Goal: Information Seeking & Learning: Learn about a topic

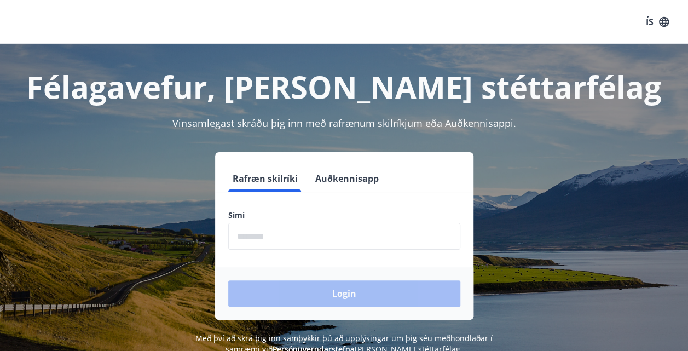
click at [288, 245] on input "phone" at bounding box center [344, 236] width 232 height 27
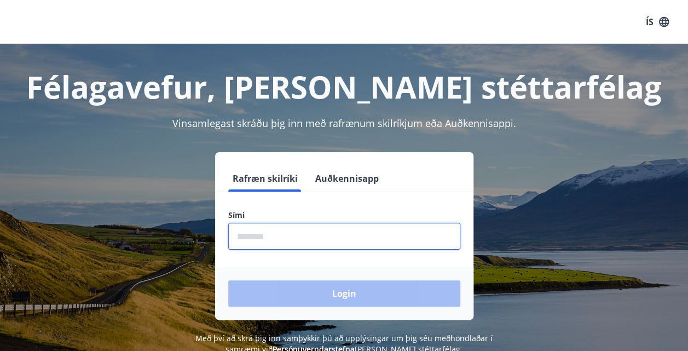
type input "********"
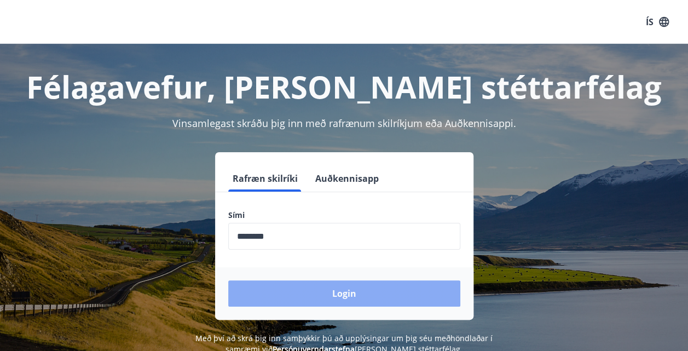
click at [323, 290] on button "Login" at bounding box center [344, 293] width 232 height 26
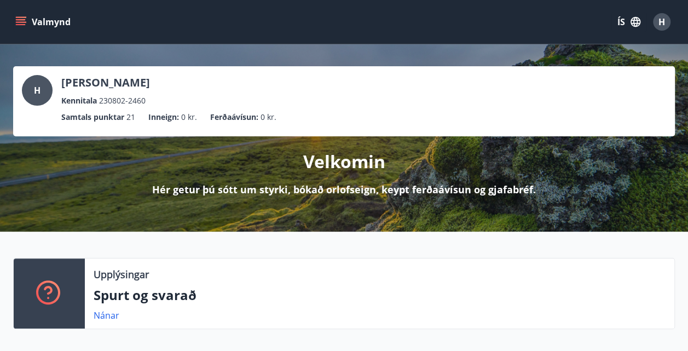
click at [14, 21] on button "Valmynd" at bounding box center [44, 22] width 62 height 20
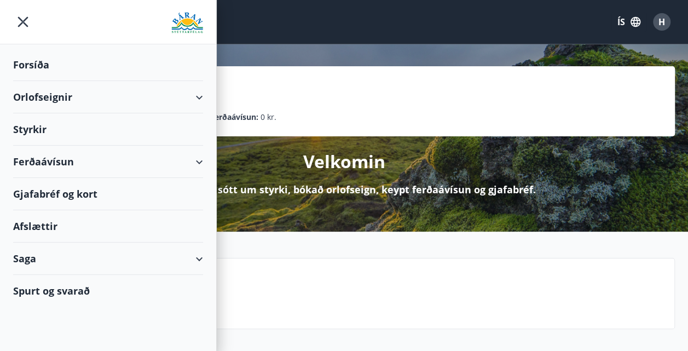
click at [57, 161] on div "Ferðaávísun" at bounding box center [108, 161] width 190 height 32
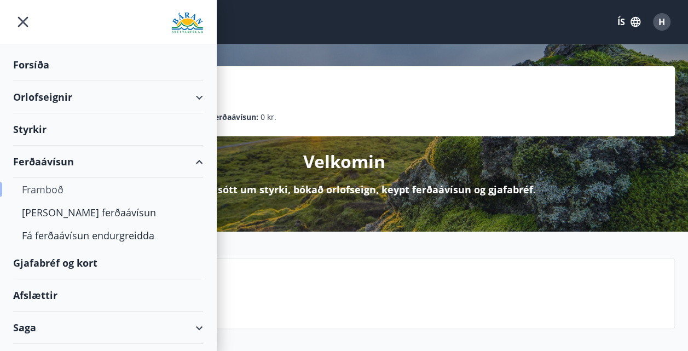
click at [49, 194] on div "Framboð" at bounding box center [108, 189] width 172 height 23
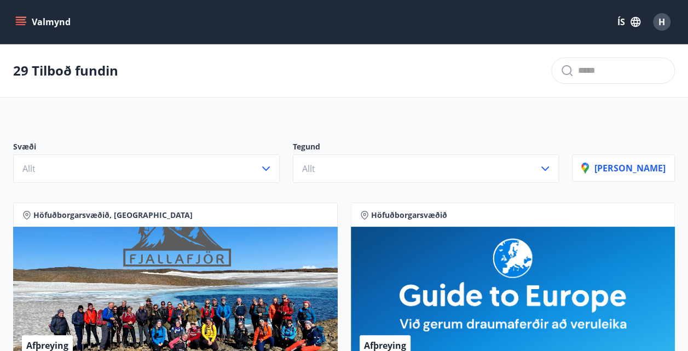
click at [21, 20] on icon "menu" at bounding box center [21, 19] width 10 height 1
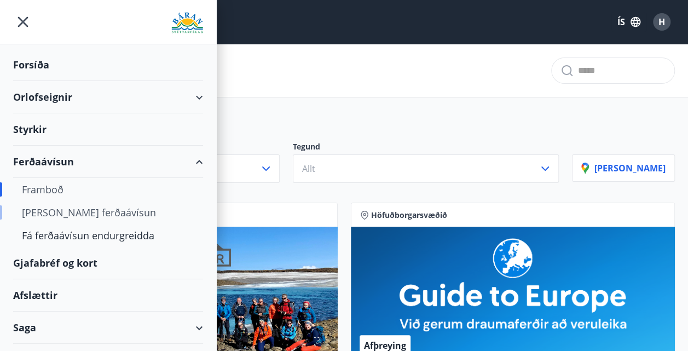
click at [80, 212] on div "[PERSON_NAME] ferðaávísun" at bounding box center [108, 212] width 172 height 23
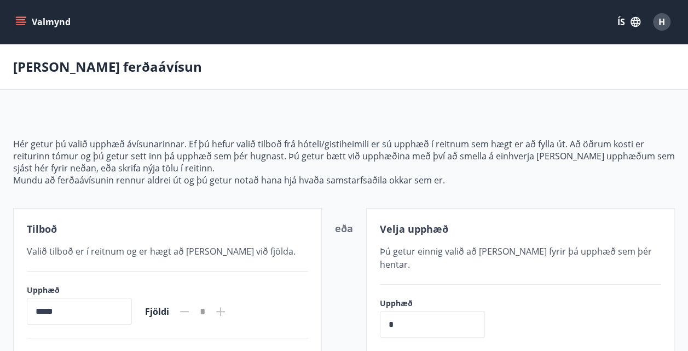
click at [25, 32] on div "Valmynd ÍS H" at bounding box center [343, 22] width 661 height 26
click at [21, 23] on icon "menu" at bounding box center [20, 21] width 11 height 11
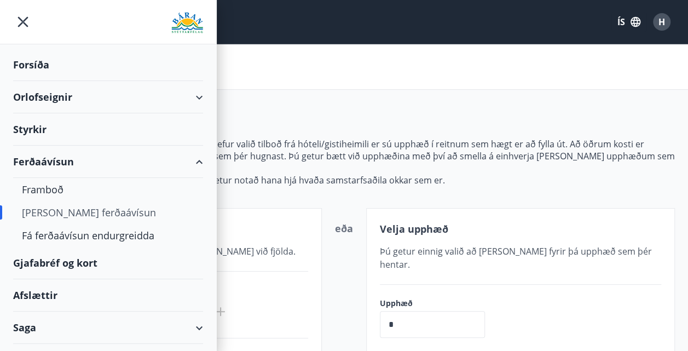
click at [83, 260] on div "Gjafabréf og kort" at bounding box center [108, 263] width 190 height 32
click at [196, 160] on icon at bounding box center [199, 161] width 13 height 13
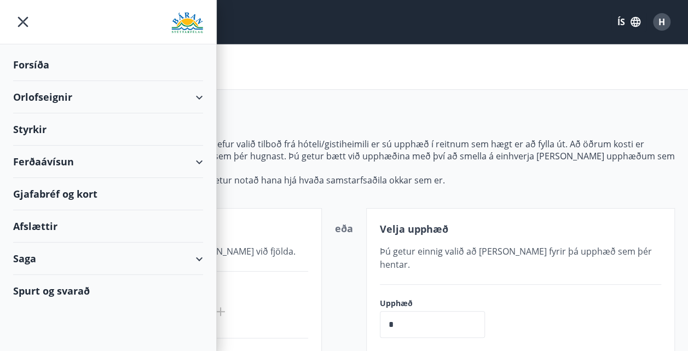
click at [201, 94] on div "Orlofseignir" at bounding box center [108, 97] width 190 height 32
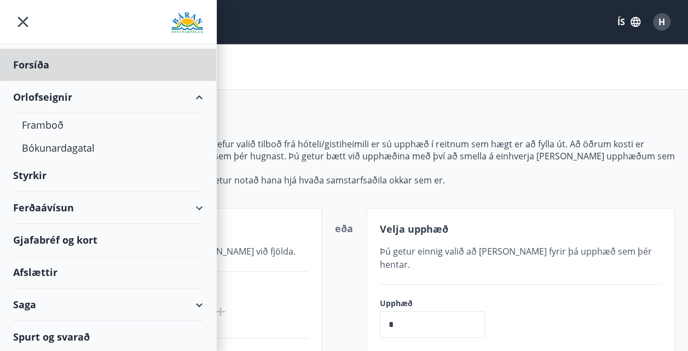
click at [36, 81] on div "Styrkir" at bounding box center [108, 65] width 190 height 32
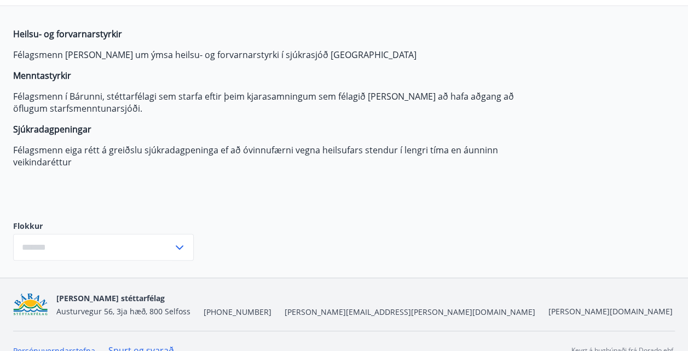
scroll to position [84, 0]
click at [179, 246] on icon at bounding box center [179, 246] width 13 height 13
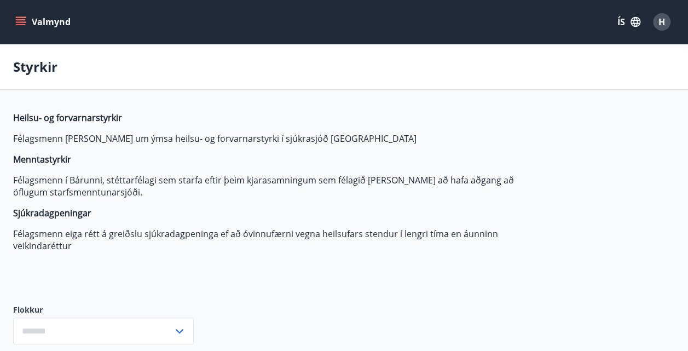
click at [53, 30] on button "Valmynd" at bounding box center [44, 22] width 62 height 20
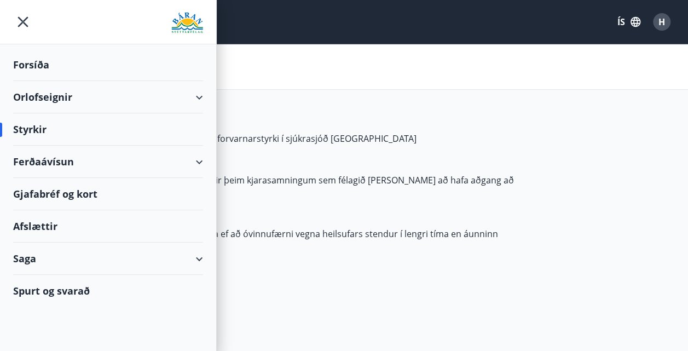
click at [48, 195] on div "Gjafabréf og kort" at bounding box center [108, 194] width 190 height 32
type input "***"
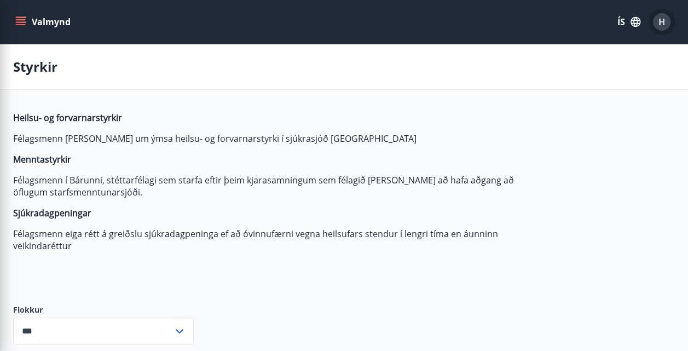
click at [654, 24] on div "H" at bounding box center [662, 22] width 18 height 18
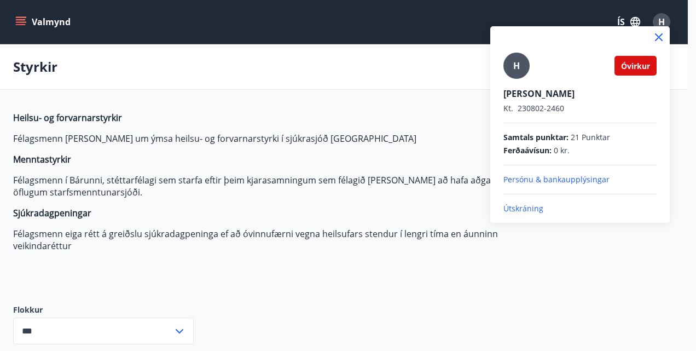
click at [20, 26] on div at bounding box center [348, 175] width 696 height 351
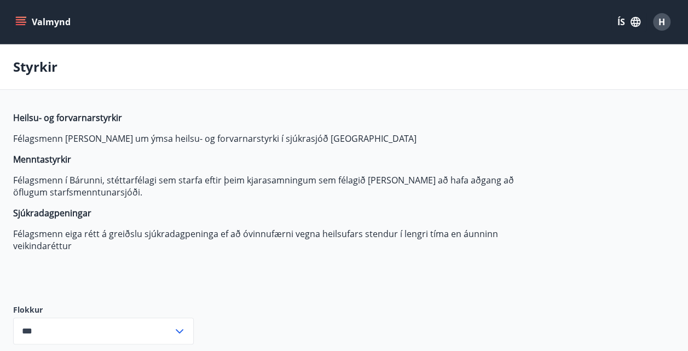
click at [20, 26] on icon "menu" at bounding box center [20, 21] width 11 height 11
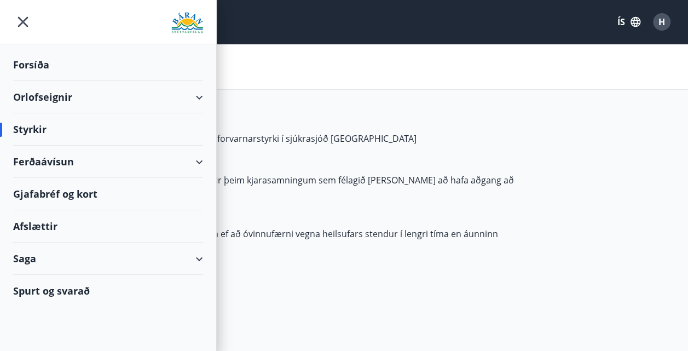
click at [54, 247] on div "Saga" at bounding box center [108, 258] width 190 height 32
click at [15, 23] on icon "menu" at bounding box center [23, 22] width 20 height 20
